Goal: Navigation & Orientation: Find specific page/section

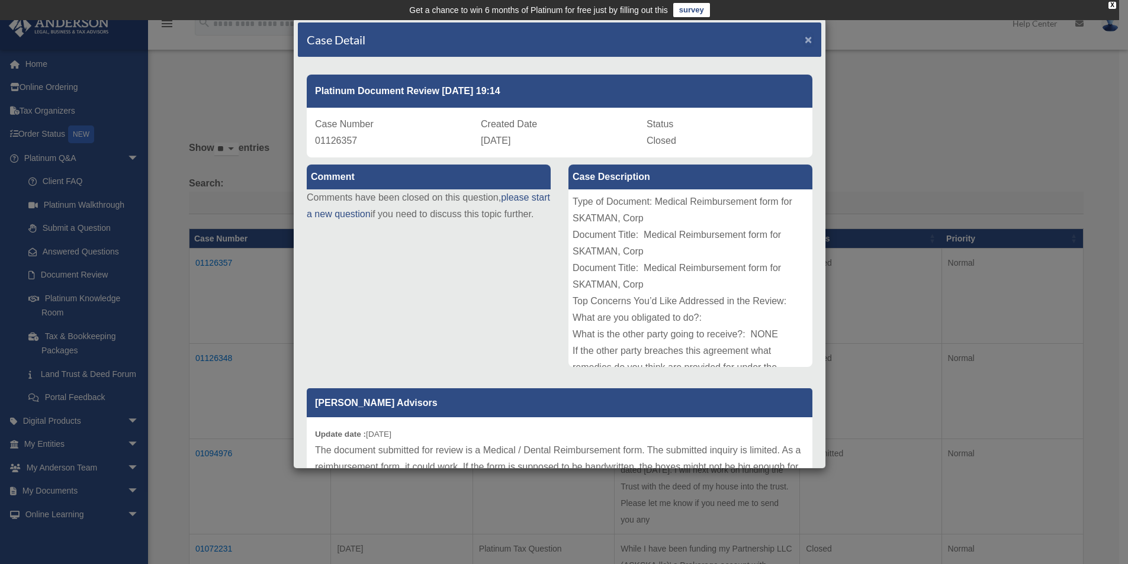
click at [805, 38] on span "×" at bounding box center [809, 40] width 8 height 14
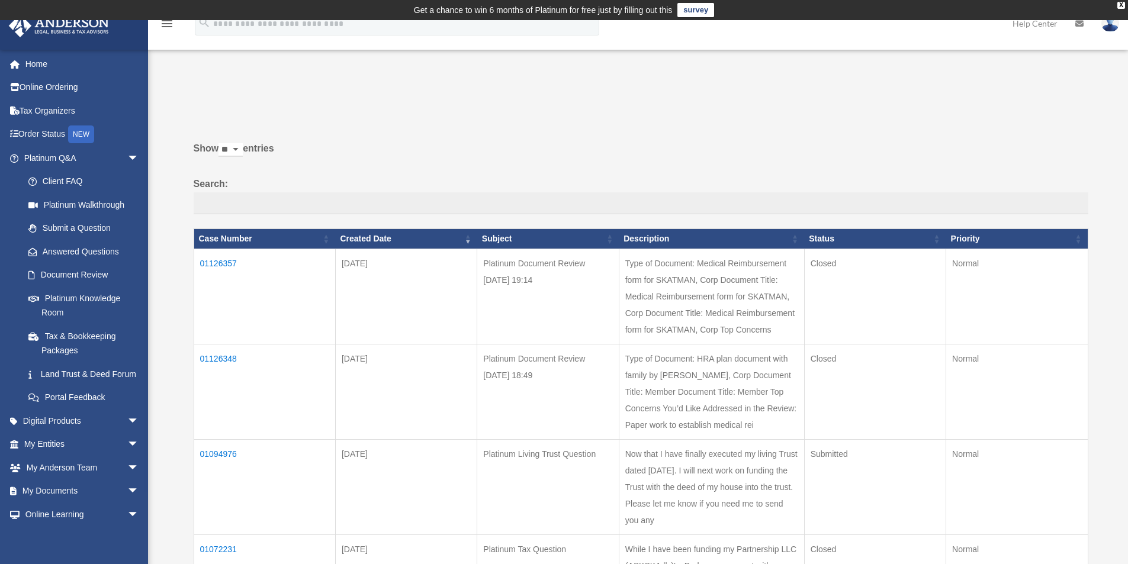
click at [210, 371] on td "01126348" at bounding box center [264, 391] width 141 height 95
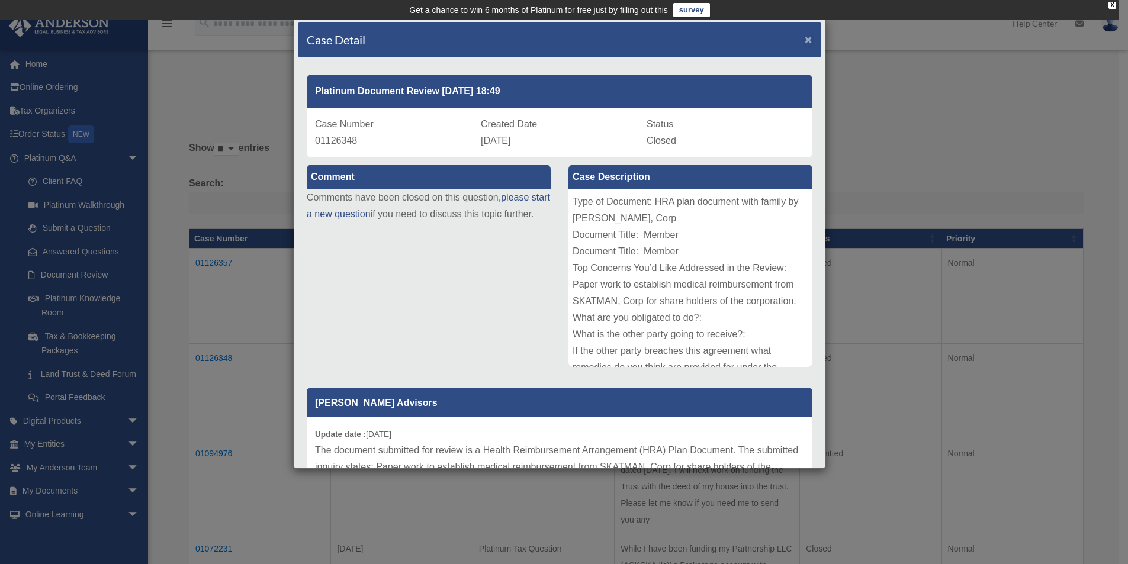
click at [805, 38] on span "×" at bounding box center [809, 40] width 8 height 14
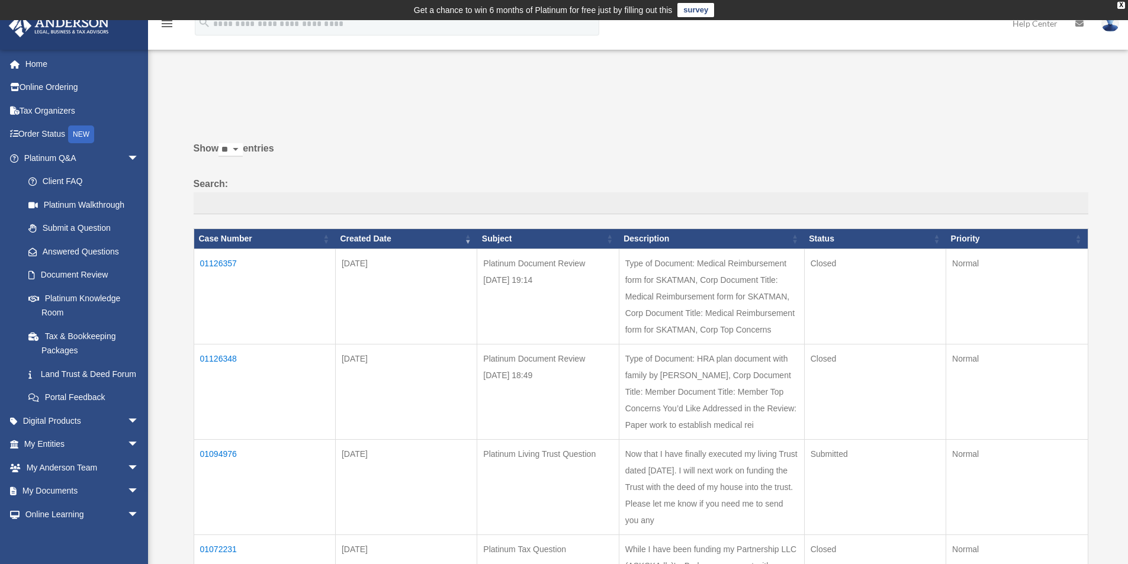
click at [206, 262] on td "01126357" at bounding box center [264, 296] width 141 height 95
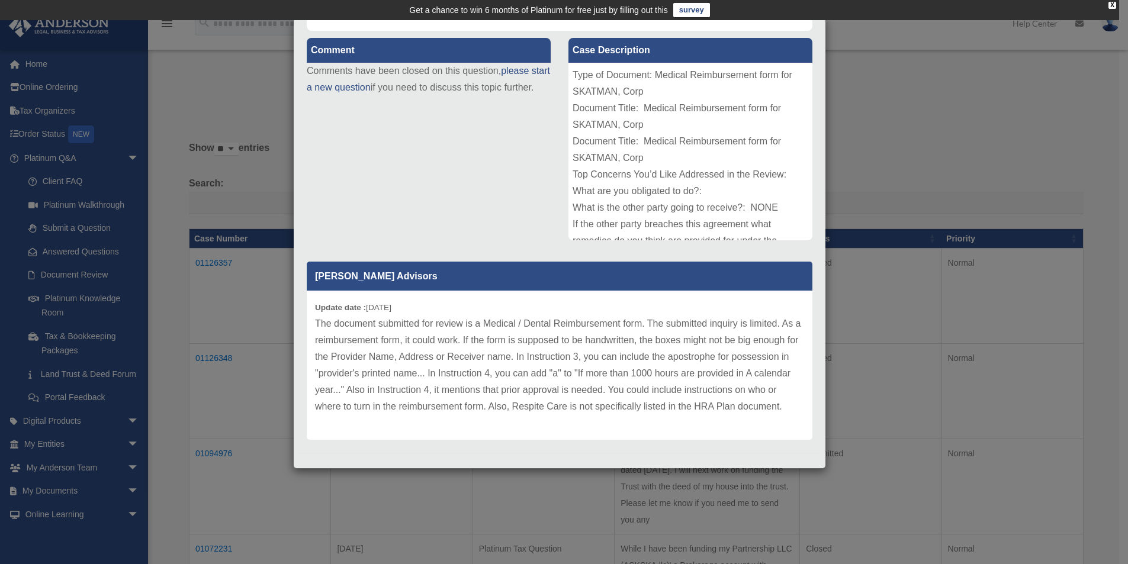
scroll to position [150, 0]
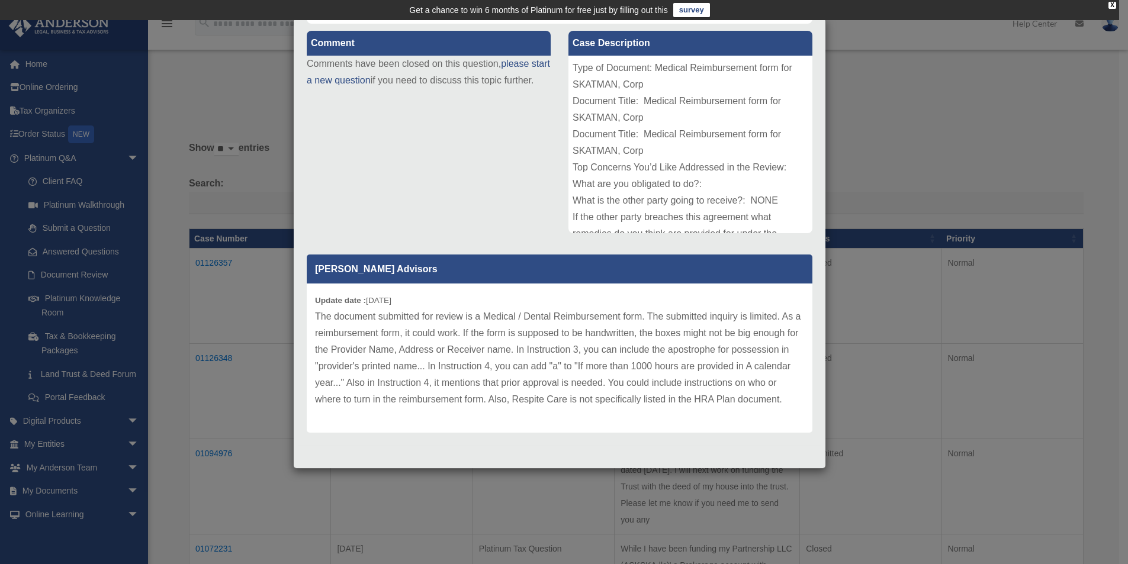
click at [55, 301] on div "Case Detail × Platinum Document Review 09/28/2025 19:14 Case Number 01126357 Cr…" at bounding box center [564, 282] width 1128 height 564
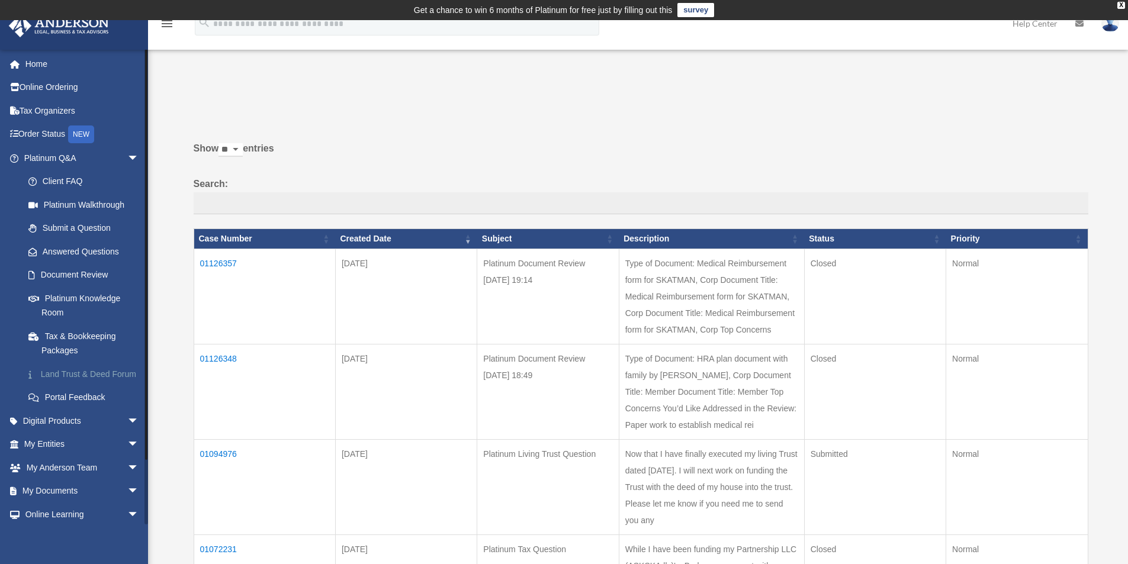
click at [59, 383] on link "Land Trust & Deed Forum" at bounding box center [87, 374] width 140 height 24
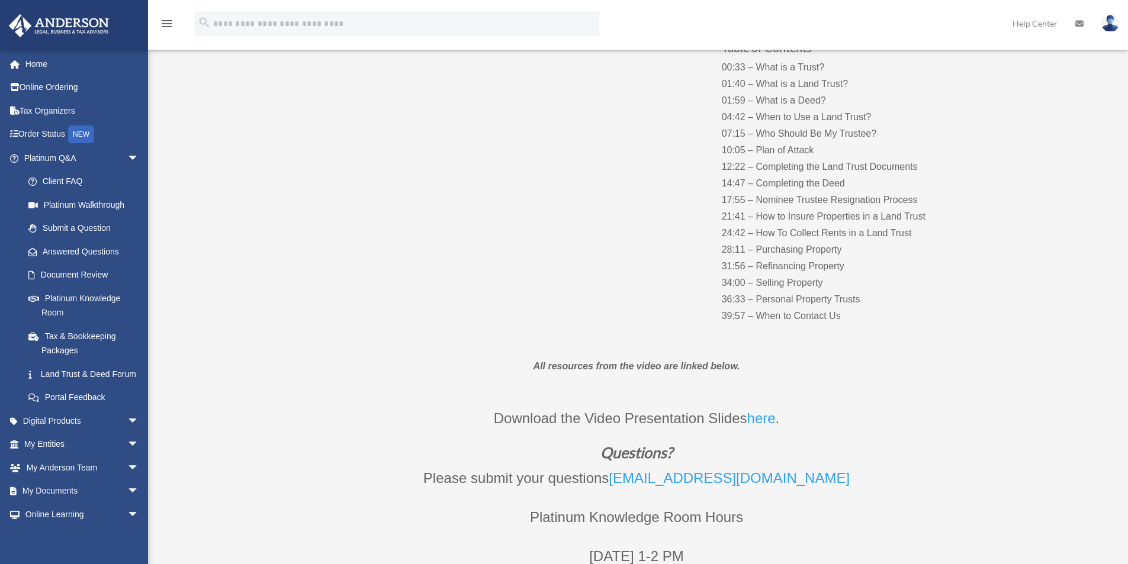
scroll to position [198, 0]
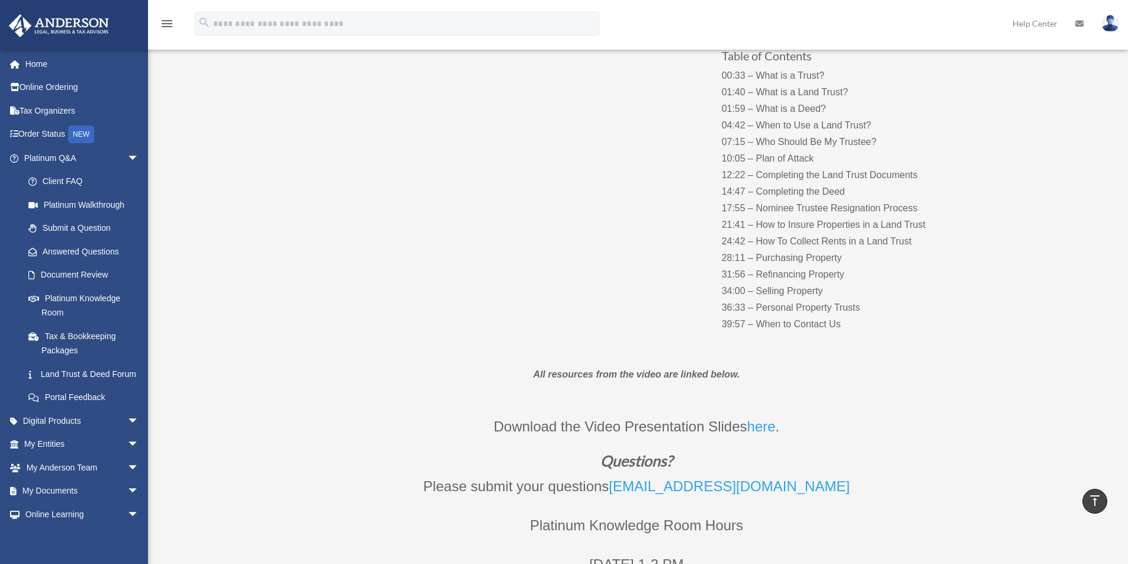
click at [778, 323] on p "00:33 – What is a Trust? 01:40 – What is a Land Trust? 01:59 – What is a Deed? …" at bounding box center [839, 199] width 234 height 265
click at [79, 262] on link "Answered Questions" at bounding box center [87, 252] width 140 height 24
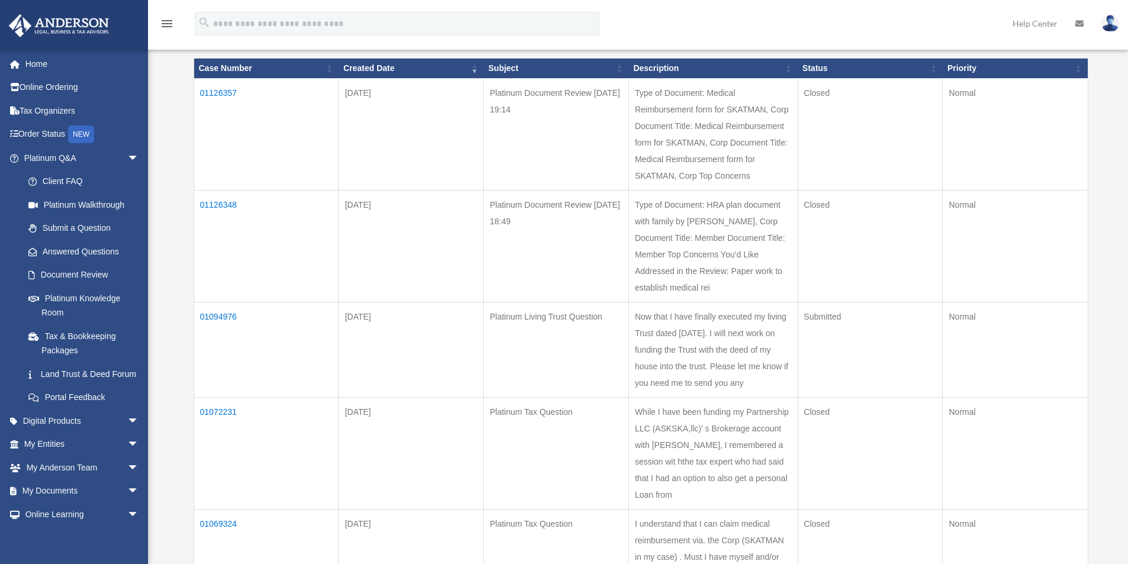
scroll to position [178, 0]
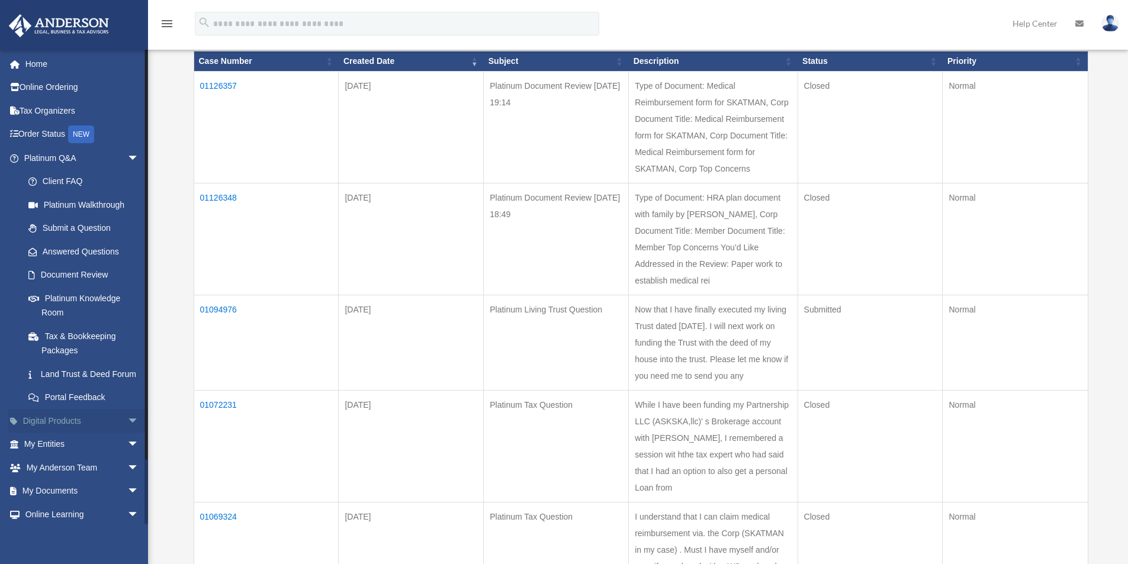
click at [56, 429] on link "Digital Products arrow_drop_down" at bounding box center [82, 421] width 149 height 24
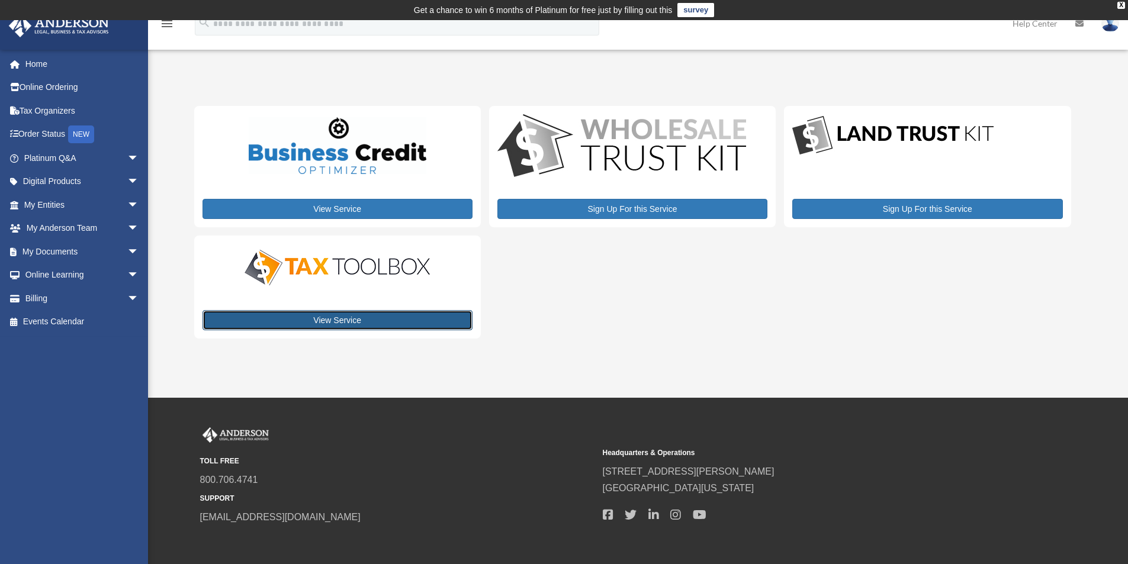
click at [345, 315] on link "View Service" at bounding box center [337, 320] width 270 height 20
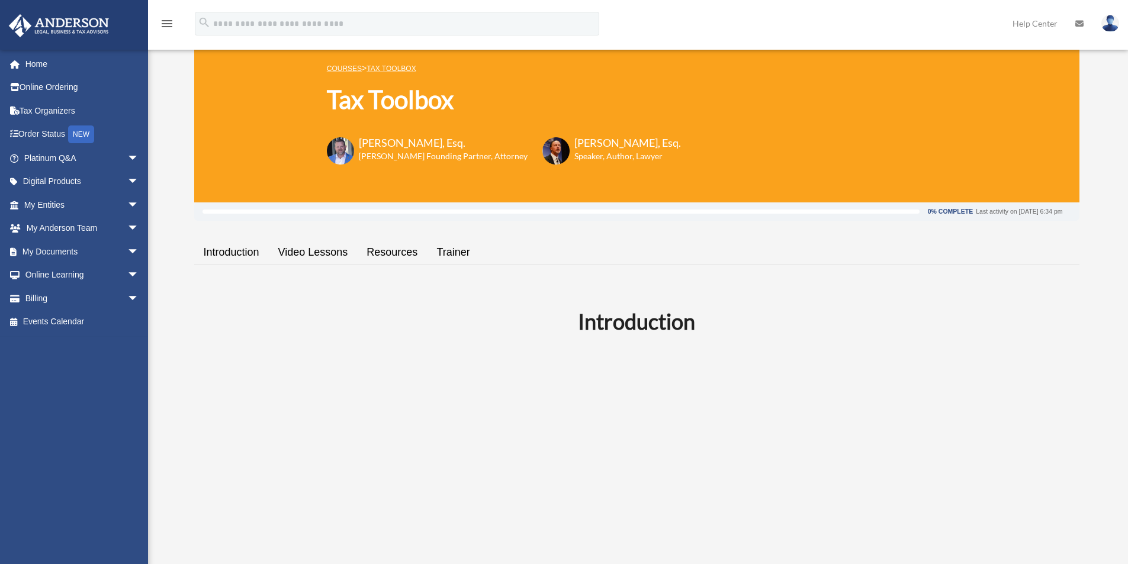
scroll to position [296, 0]
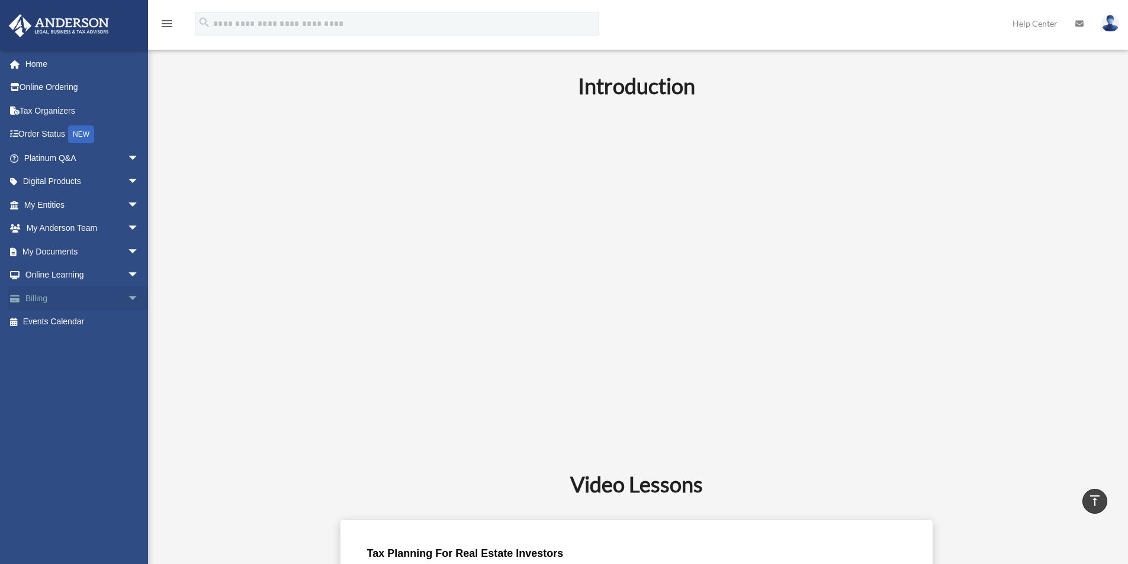
click at [54, 298] on link "Billing arrow_drop_down" at bounding box center [82, 299] width 149 height 24
click at [127, 298] on span "arrow_drop_down" at bounding box center [139, 299] width 24 height 24
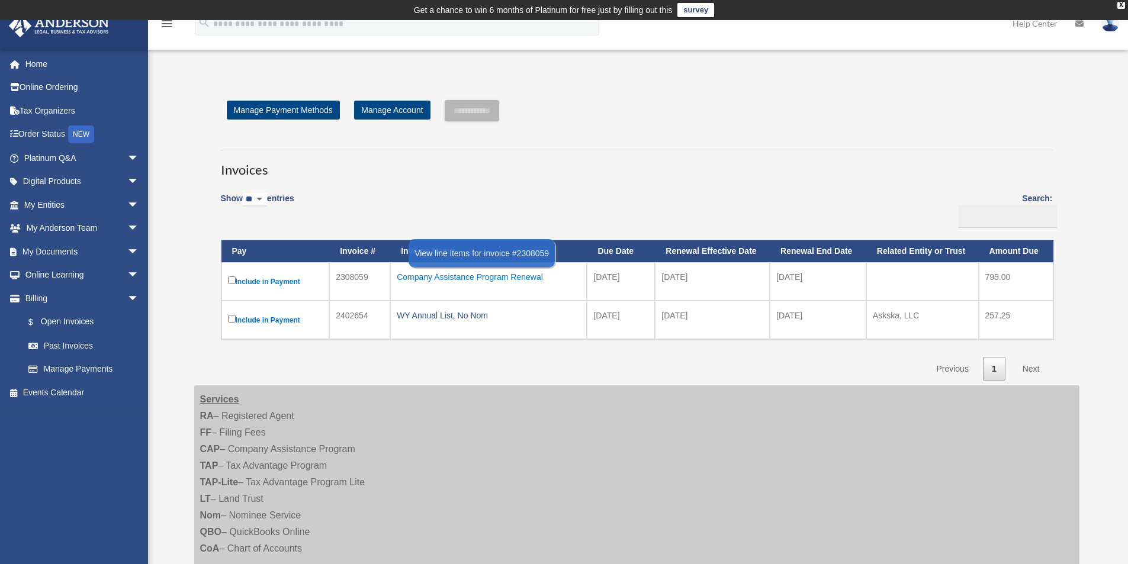
click at [452, 275] on div "Company Assistance Program Renewal" at bounding box center [489, 277] width 184 height 17
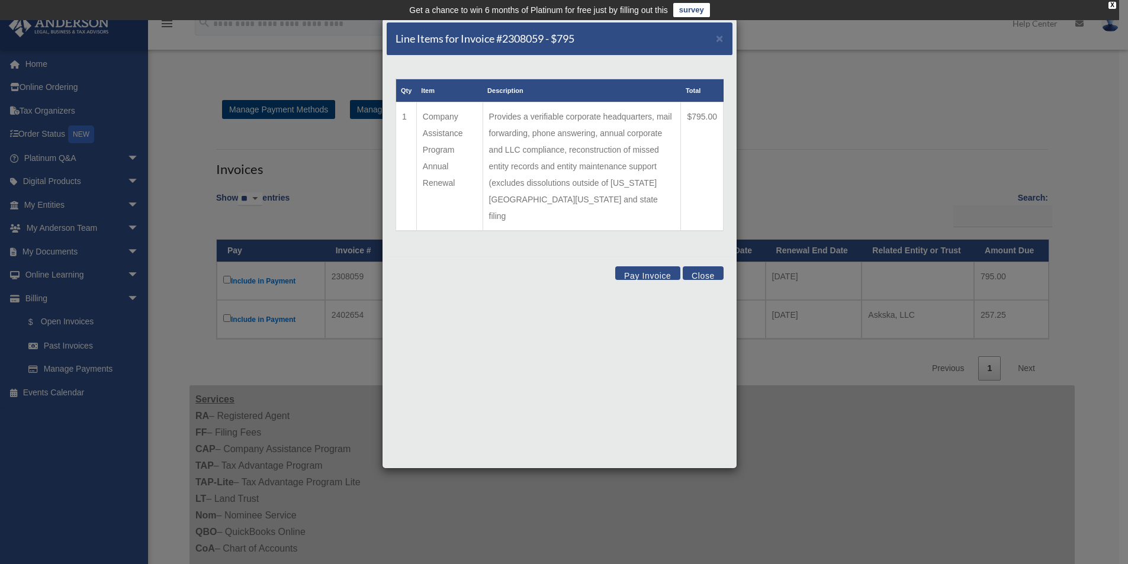
click at [702, 266] on button "Close" at bounding box center [703, 273] width 41 height 14
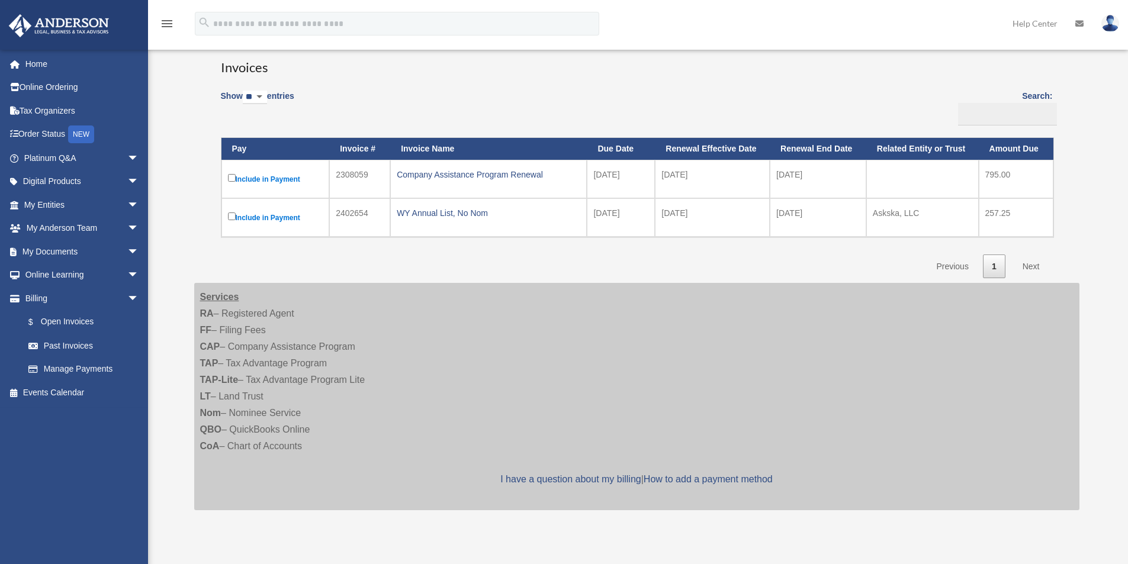
scroll to position [118, 0]
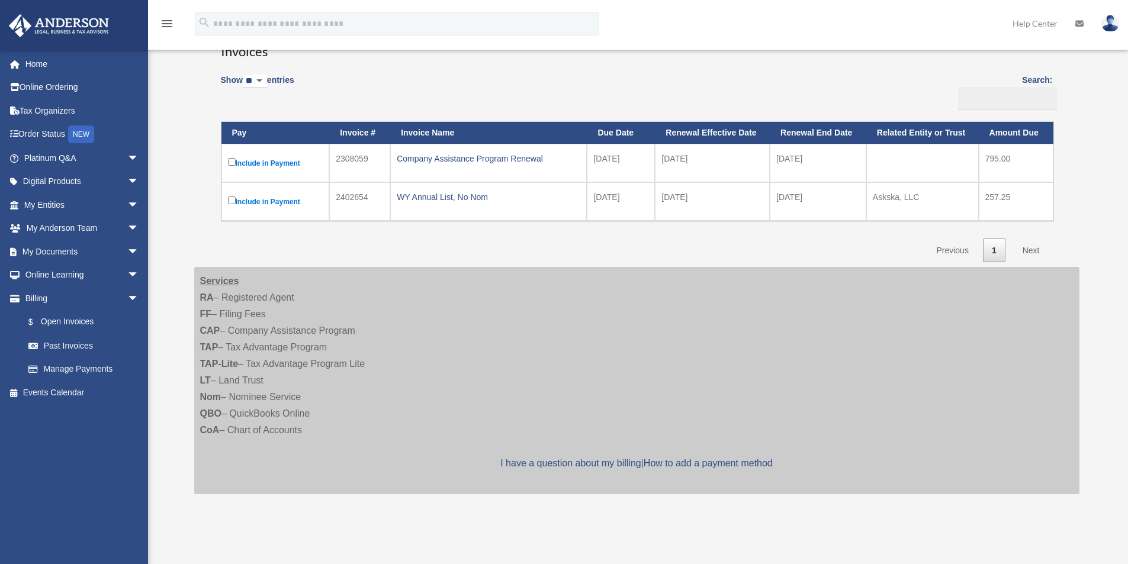
click at [467, 329] on div "Services RA – Registered Agent FF – Filing Fees CAP – Company Assistance Progra…" at bounding box center [636, 380] width 885 height 227
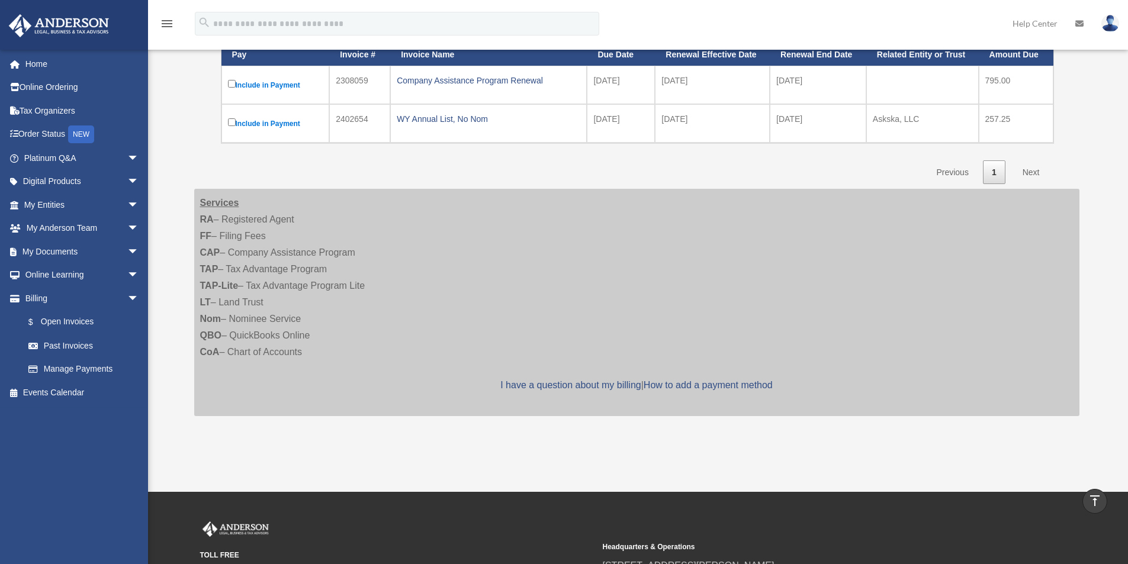
scroll to position [169, 0]
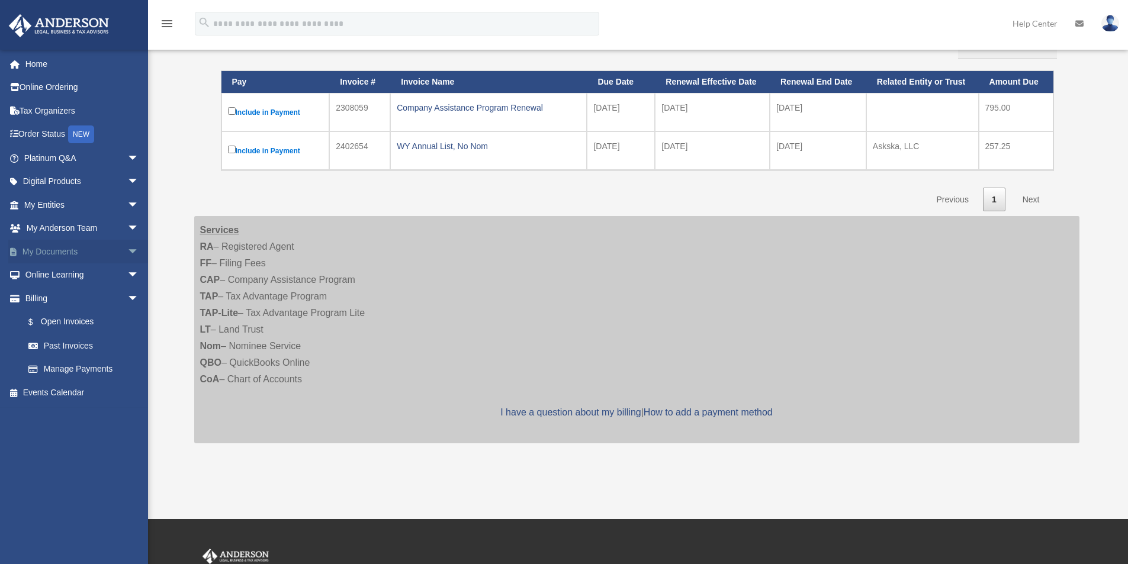
click at [47, 259] on link "My Documents arrow_drop_down" at bounding box center [82, 252] width 149 height 24
click at [52, 255] on link "My Documents arrow_drop_down" at bounding box center [82, 252] width 149 height 24
click at [127, 250] on span "arrow_drop_down" at bounding box center [139, 252] width 24 height 24
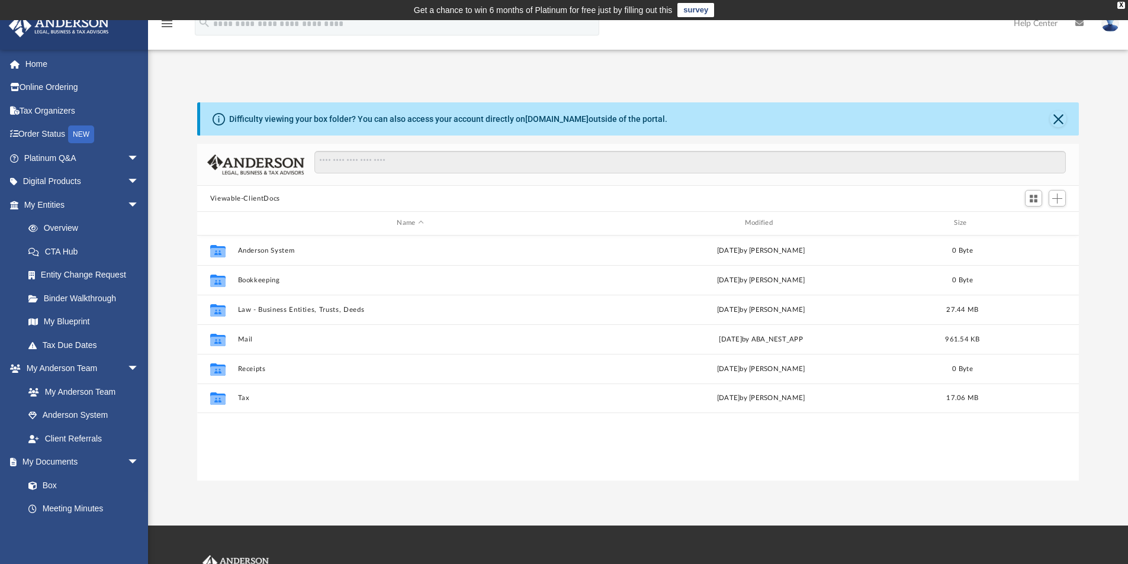
scroll to position [260, 873]
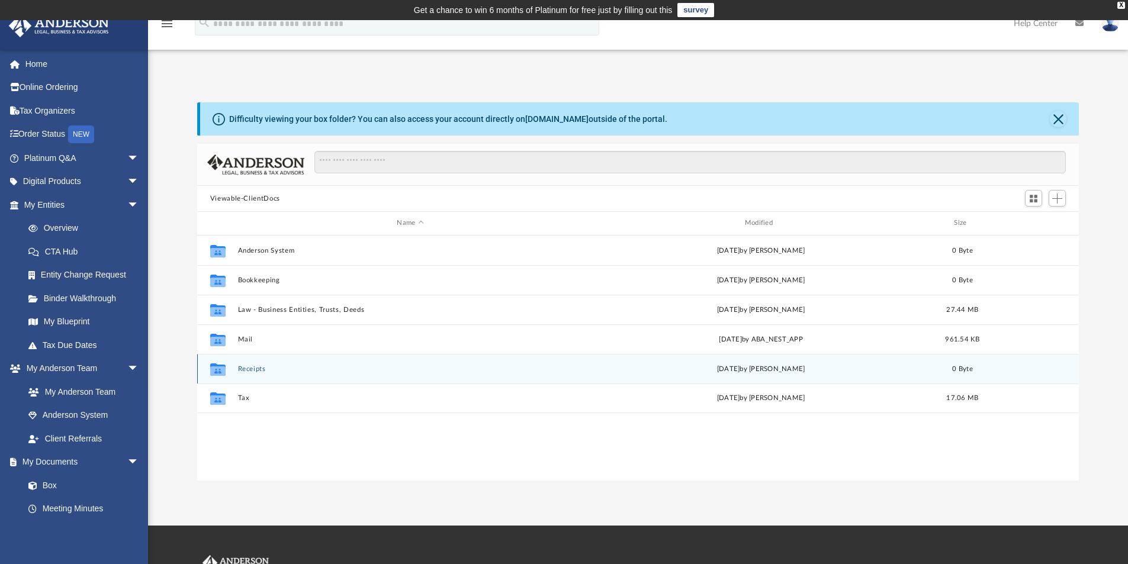
click at [249, 369] on button "Receipts" at bounding box center [409, 369] width 345 height 8
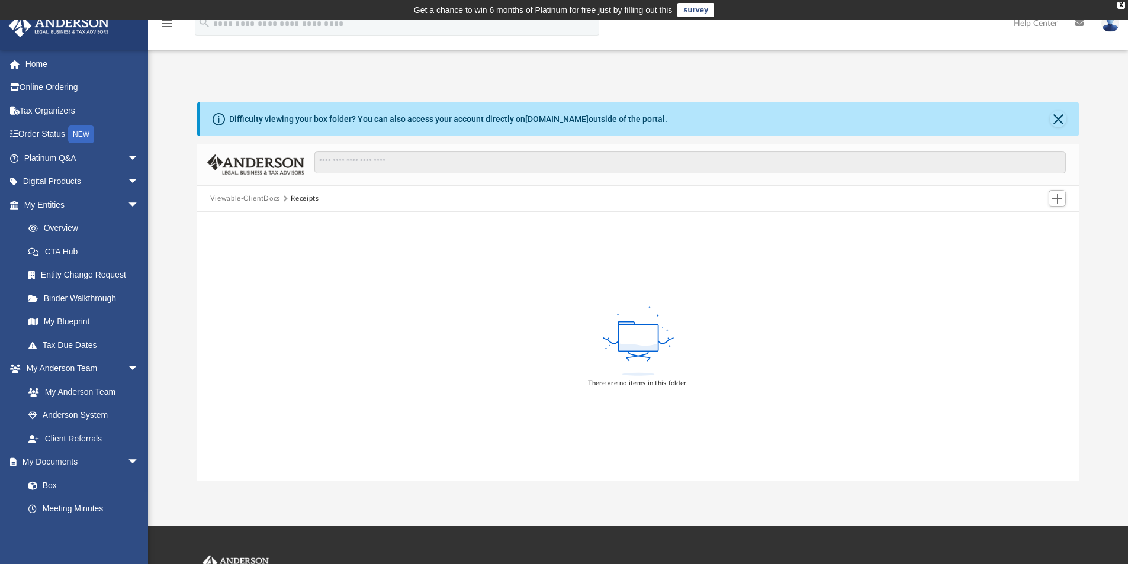
click at [255, 197] on button "Viewable-ClientDocs" at bounding box center [245, 199] width 70 height 11
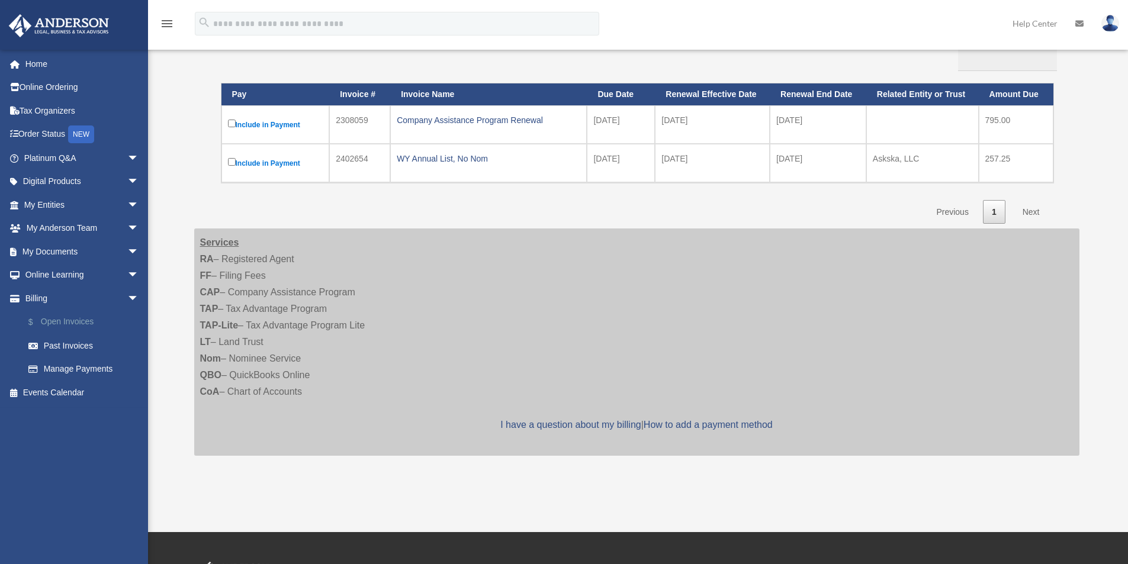
scroll to position [157, 0]
